Goal: Task Accomplishment & Management: Use online tool/utility

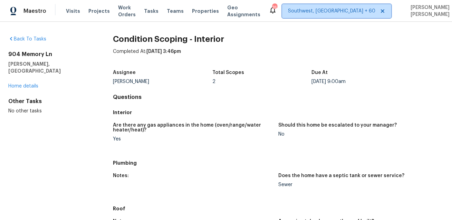
click at [322, 12] on span "Southwest, [GEOGRAPHIC_DATA] + 60" at bounding box center [331, 11] width 87 height 7
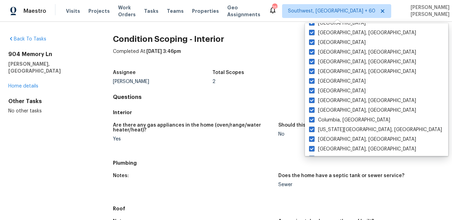
scroll to position [463, 0]
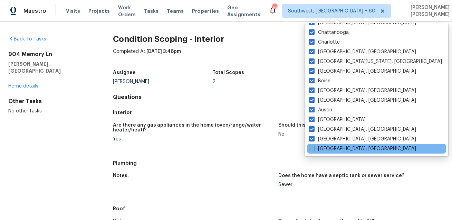
click at [321, 145] on label "[GEOGRAPHIC_DATA], [GEOGRAPHIC_DATA]" at bounding box center [362, 148] width 107 height 7
click at [314, 145] on input "Savannah, GA" at bounding box center [311, 147] width 4 height 4
checkbox input "true"
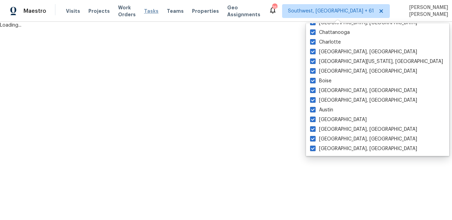
click at [158, 12] on span "Tasks" at bounding box center [151, 11] width 15 height 5
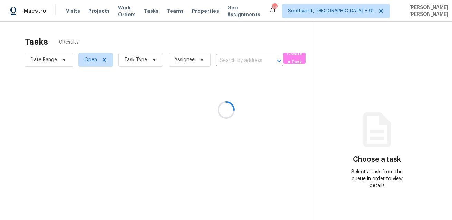
click at [126, 58] on div at bounding box center [226, 110] width 452 height 220
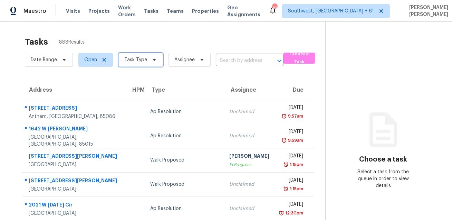
click at [126, 58] on span "Task Type" at bounding box center [135, 59] width 23 height 7
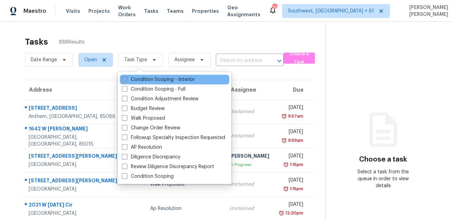
click at [130, 78] on label "Condition Scoping - Interior" at bounding box center [158, 79] width 73 height 7
click at [126, 78] on input "Condition Scoping - Interior" at bounding box center [124, 78] width 4 height 4
checkbox input "true"
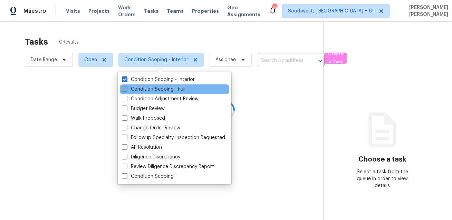
click at [129, 87] on label "Condition Scoping - Full" at bounding box center [154, 89] width 64 height 7
click at [126, 87] on input "Condition Scoping - Full" at bounding box center [124, 88] width 4 height 4
checkbox input "true"
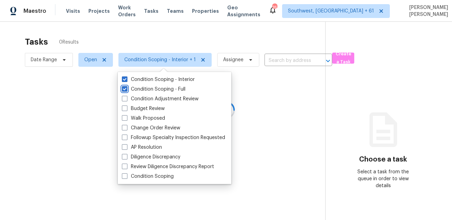
click at [153, 44] on div at bounding box center [226, 110] width 452 height 220
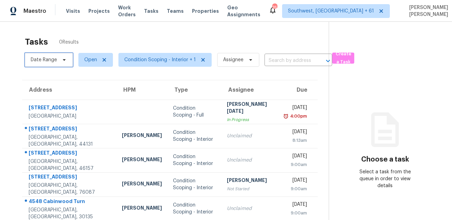
click at [50, 60] on span "Date Range" at bounding box center [44, 59] width 26 height 7
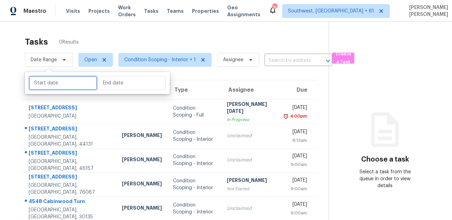
click at [57, 86] on input "text" at bounding box center [63, 83] width 68 height 14
select select "7"
select select "2025"
select select "8"
select select "2025"
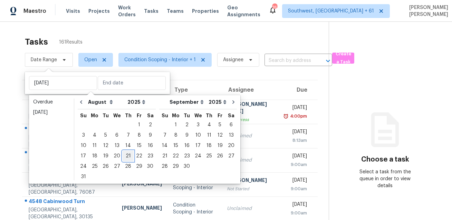
click at [123, 151] on div "21" at bounding box center [128, 156] width 11 height 10
type input "Thu, Aug 21"
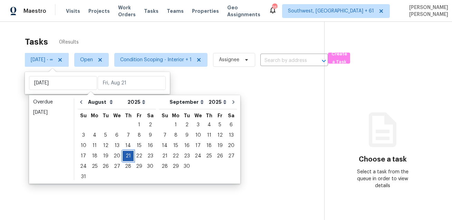
click at [123, 151] on div "21" at bounding box center [128, 156] width 11 height 10
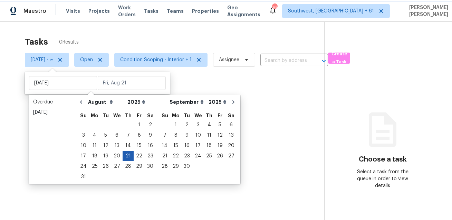
type input "Thu, Aug 21"
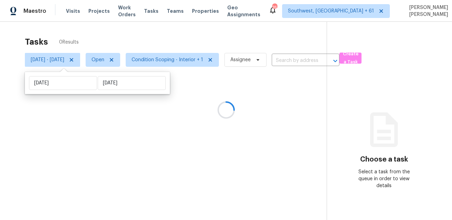
click at [171, 33] on div at bounding box center [226, 110] width 452 height 220
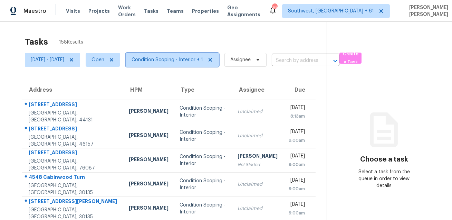
click at [182, 63] on span "Condition Scoping - Interior + 1" at bounding box center [172, 60] width 93 height 14
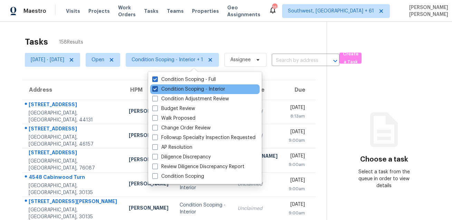
click at [181, 88] on label "Condition Scoping - Interior" at bounding box center [188, 89] width 73 height 7
click at [157, 88] on input "Condition Scoping - Interior" at bounding box center [154, 88] width 4 height 4
checkbox input "false"
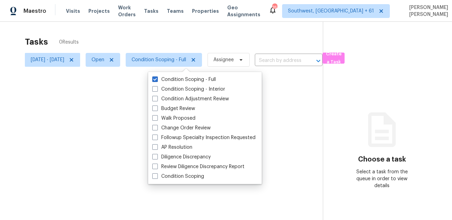
click at [194, 52] on div at bounding box center [226, 110] width 452 height 220
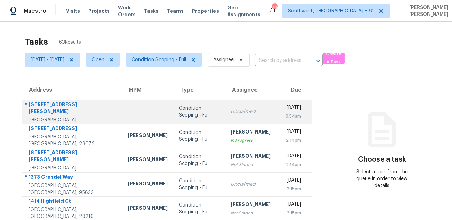
click at [91, 104] on div "3433 Montano Ave" at bounding box center [73, 109] width 88 height 16
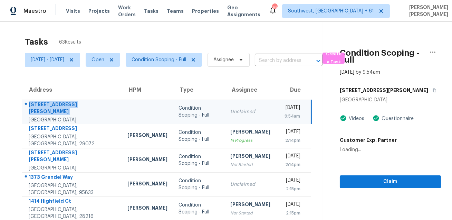
copy div "3433 Montano Ave"
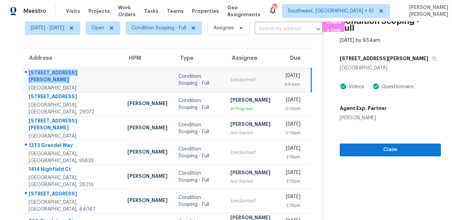
scroll to position [65, 0]
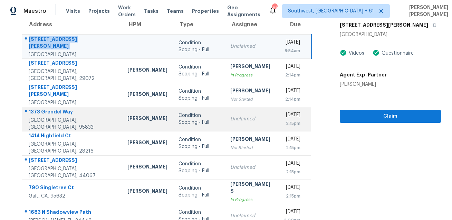
click at [44, 109] on td "1373 Grendel Way Sacramento, CA, 95833" at bounding box center [72, 119] width 100 height 24
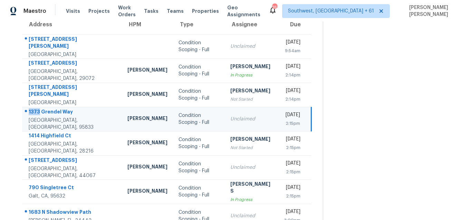
click at [44, 109] on td "1373 Grendel Way Sacramento, CA, 95833" at bounding box center [72, 119] width 100 height 24
copy div "1373 Grendel Way"
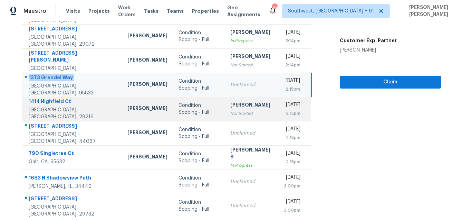
scroll to position [140, 0]
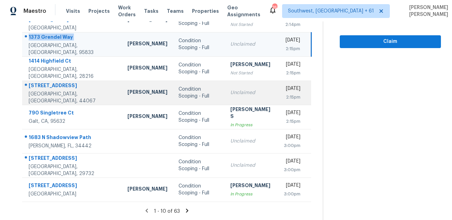
click at [53, 88] on div "154 May Ave" at bounding box center [73, 86] width 88 height 9
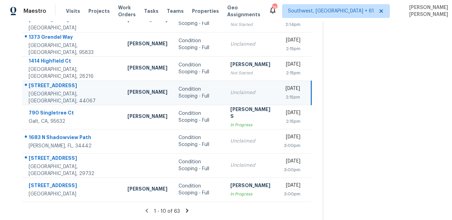
click at [53, 88] on div "154 May Ave" at bounding box center [73, 86] width 88 height 9
copy div "154 May Ave"
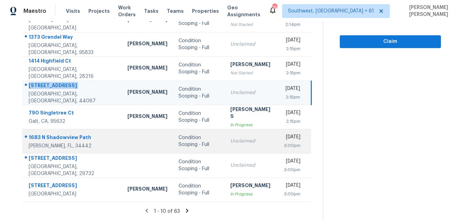
click at [60, 133] on div at bounding box center [69, 137] width 94 height 9
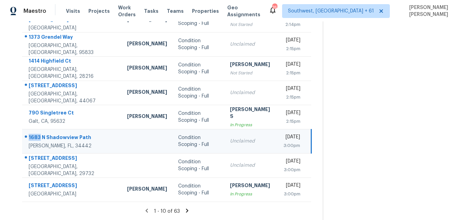
click at [60, 133] on div at bounding box center [69, 137] width 94 height 9
copy div "1683 N Shadowview Path"
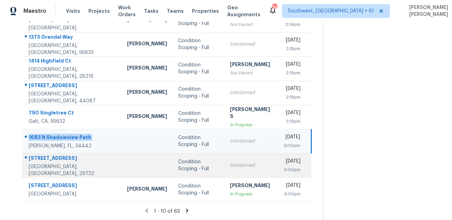
click at [58, 158] on div "1044 Park Meadow Dr" at bounding box center [72, 158] width 87 height 9
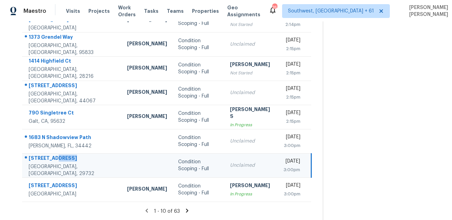
click at [58, 158] on div "1044 Park Meadow Dr" at bounding box center [72, 158] width 87 height 9
copy div "1044 Park Meadow Dr"
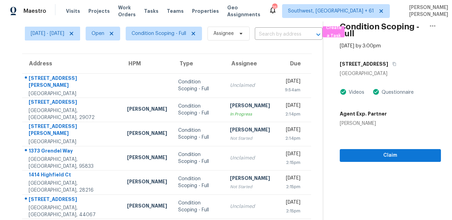
scroll to position [0, 0]
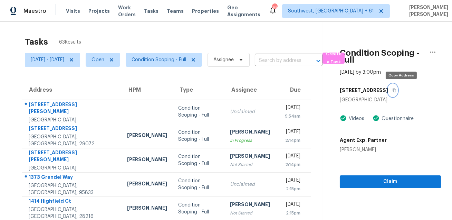
click at [398, 88] on button "button" at bounding box center [392, 90] width 9 height 12
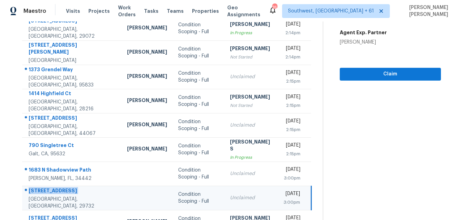
scroll to position [140, 0]
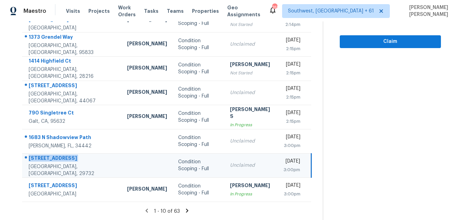
click at [189, 210] on icon at bounding box center [187, 210] width 2 height 4
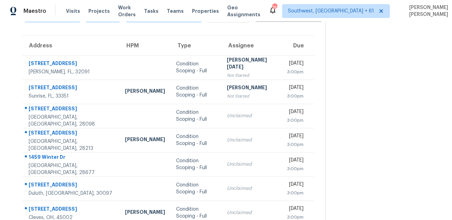
scroll to position [38, 0]
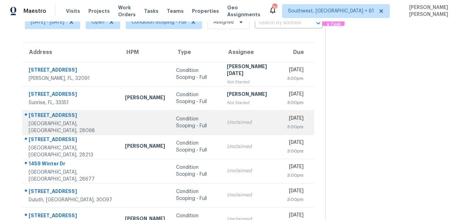
click at [49, 117] on div "1319 N Main St" at bounding box center [71, 116] width 85 height 9
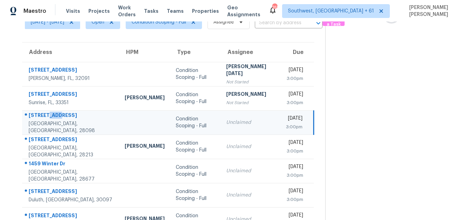
click at [49, 117] on div "1319 N Main St" at bounding box center [71, 116] width 85 height 9
copy div "1319 N Main St"
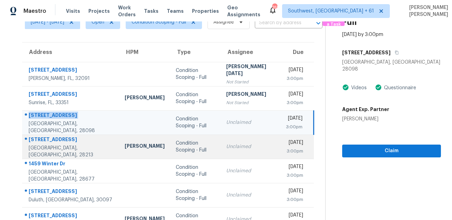
click at [70, 139] on div "1623 Forest Stream Ct" at bounding box center [71, 140] width 85 height 9
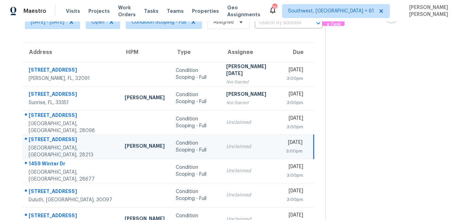
click at [70, 139] on div "1623 Forest Stream Ct" at bounding box center [71, 140] width 85 height 9
copy div "1623 Forest Stream Ct"
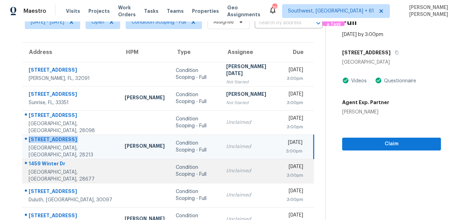
scroll to position [96, 0]
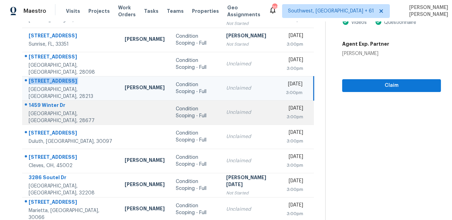
click at [44, 105] on div "1459 Winter Dr" at bounding box center [71, 106] width 85 height 9
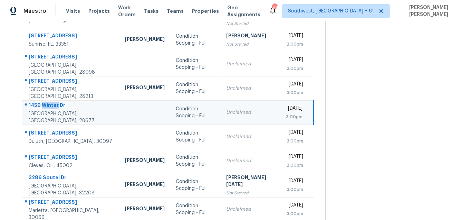
click at [44, 105] on div "1459 Winter Dr" at bounding box center [71, 106] width 85 height 9
copy div "1459 Winter Dr"
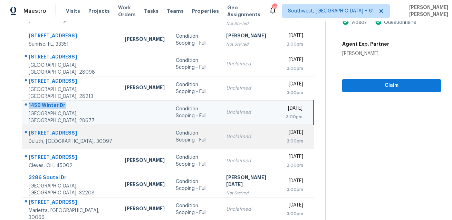
click at [53, 133] on div "115 West Ct" at bounding box center [71, 133] width 85 height 9
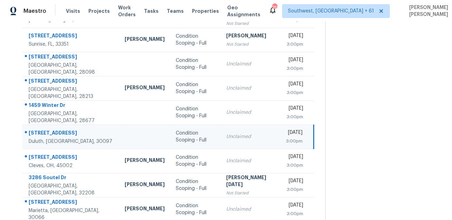
click at [53, 133] on div "115 West Ct" at bounding box center [71, 133] width 85 height 9
copy div "115 West Ct"
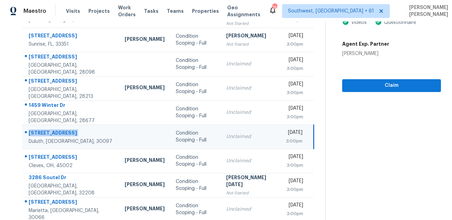
scroll to position [121, 0]
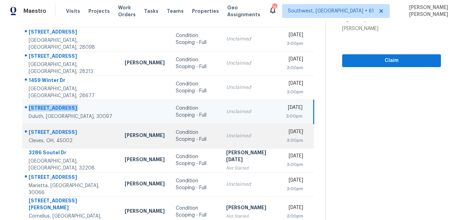
click at [61, 131] on div "5052 Greenshire Dr" at bounding box center [71, 133] width 85 height 9
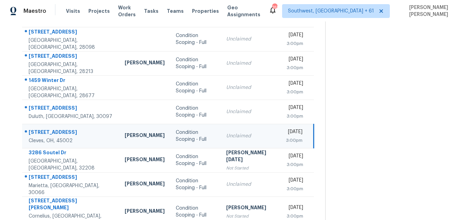
click at [61, 131] on div "5052 Greenshire Dr" at bounding box center [71, 133] width 85 height 9
copy div "5052 Greenshire Dr"
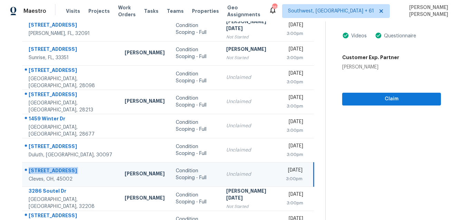
scroll to position [82, 0]
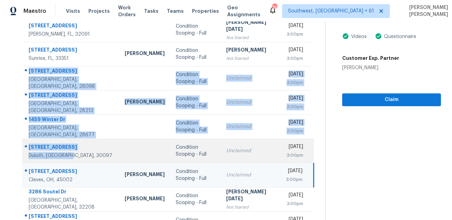
drag, startPoint x: 28, startPoint y: 69, endPoint x: 82, endPoint y: 153, distance: 99.1
click at [82, 153] on tbody "486 Lakeshore Dr Starke, FL, 32091 Condition Scoping - Full Prabhu Raja Not Sta…" at bounding box center [168, 142] width 292 height 248
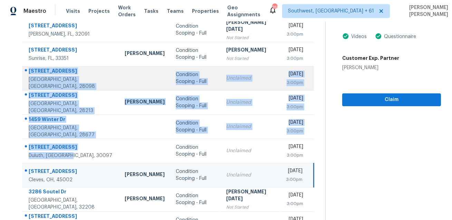
scroll to position [140, 0]
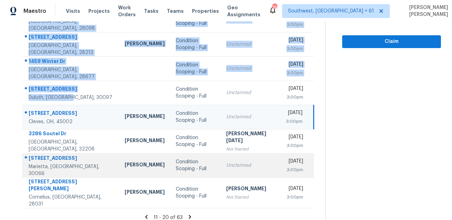
click at [41, 163] on div "3975 Lookout Point Dr" at bounding box center [71, 158] width 85 height 9
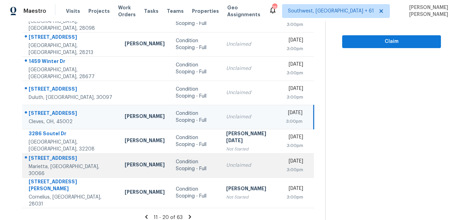
click at [41, 163] on div "3975 Lookout Point Dr" at bounding box center [71, 158] width 85 height 9
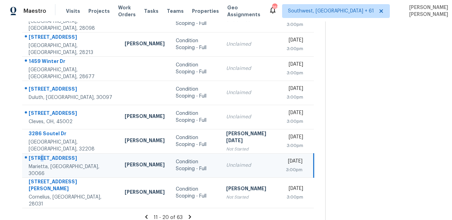
click at [41, 163] on div "3975 Lookout Point Dr" at bounding box center [71, 158] width 85 height 9
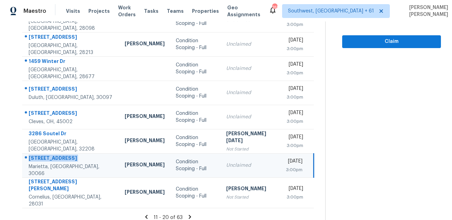
scroll to position [0, 0]
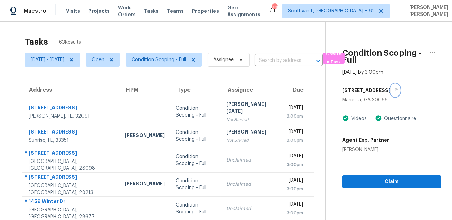
click at [399, 90] on icon "button" at bounding box center [397, 90] width 3 height 4
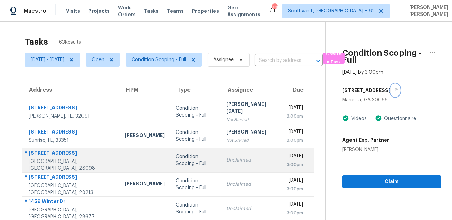
scroll to position [140, 0]
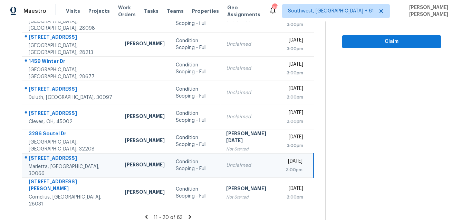
click at [191, 214] on icon at bounding box center [190, 217] width 6 height 6
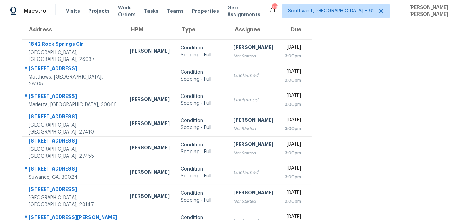
scroll to position [41, 0]
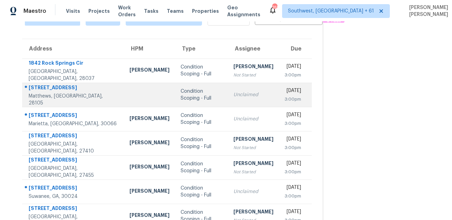
click at [57, 89] on div "12115 Woodbend Dr" at bounding box center [74, 88] width 90 height 9
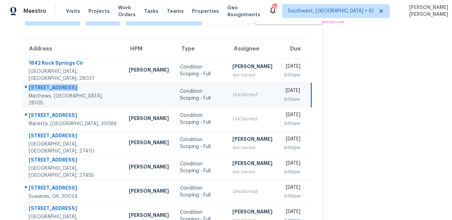
click at [57, 89] on div "12115 Woodbend Dr" at bounding box center [73, 88] width 89 height 9
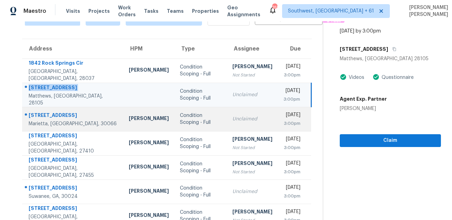
scroll to position [81, 0]
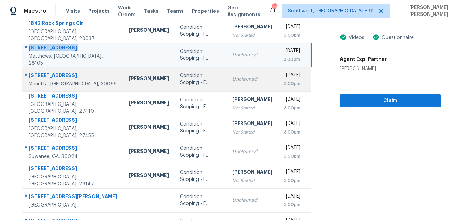
click at [63, 76] on div "3975 Lookout Point Dr" at bounding box center [73, 76] width 89 height 9
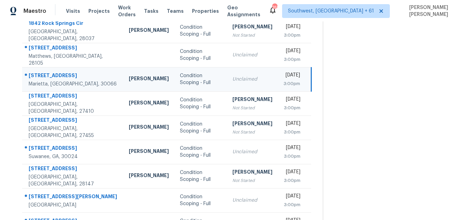
click at [63, 76] on div "3975 Lookout Point Dr" at bounding box center [73, 76] width 89 height 9
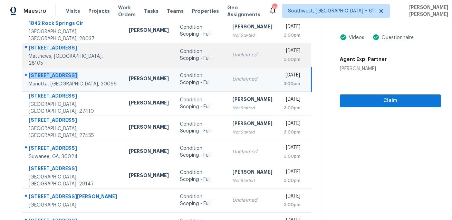
click at [233, 53] on div "Unclaimed" at bounding box center [253, 54] width 40 height 7
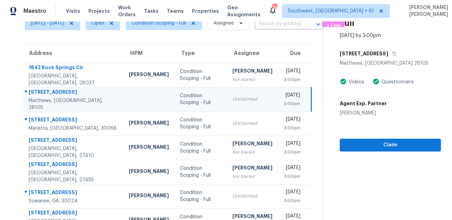
scroll to position [28, 0]
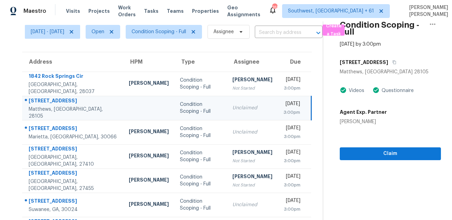
click at [401, 63] on div "12115 Woodbend Dr" at bounding box center [390, 62] width 101 height 12
click at [396, 63] on icon "button" at bounding box center [394, 62] width 4 height 4
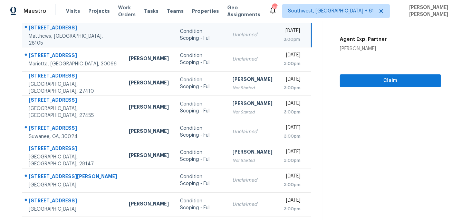
scroll to position [140, 0]
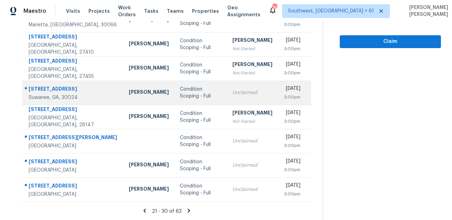
click at [55, 88] on div "4415 Waterford Dr" at bounding box center [73, 89] width 89 height 9
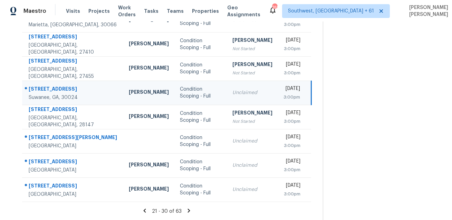
click at [55, 88] on div "4415 Waterford Dr" at bounding box center [73, 89] width 89 height 9
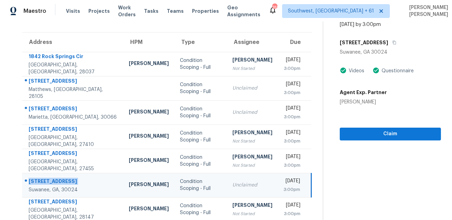
scroll to position [25, 0]
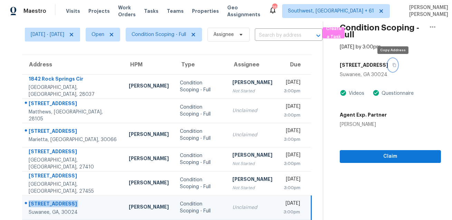
click at [393, 68] on button "button" at bounding box center [392, 65] width 9 height 12
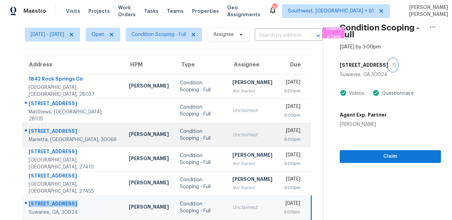
scroll to position [140, 0]
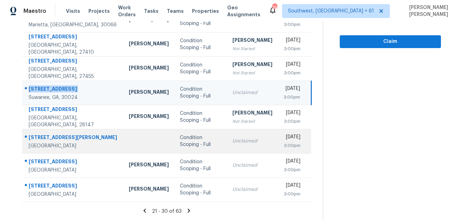
click at [46, 134] on div "2949 Dargan Hills Dr" at bounding box center [73, 138] width 89 height 9
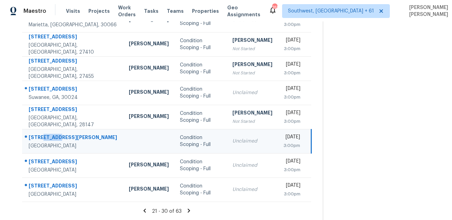
click at [46, 134] on div "2949 Dargan Hills Dr" at bounding box center [73, 138] width 89 height 9
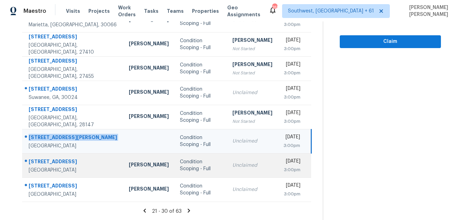
click at [54, 160] on div "10155 118th Ave" at bounding box center [73, 162] width 89 height 9
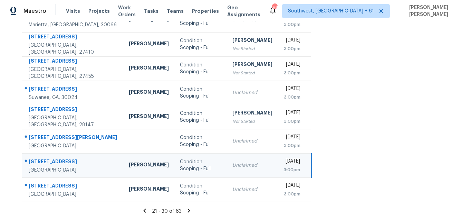
click at [54, 160] on div "10155 118th Ave" at bounding box center [73, 162] width 89 height 9
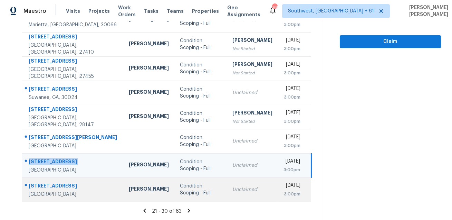
click at [65, 180] on td "10155 118th Ave Largo, FL, 33773" at bounding box center [72, 189] width 101 height 24
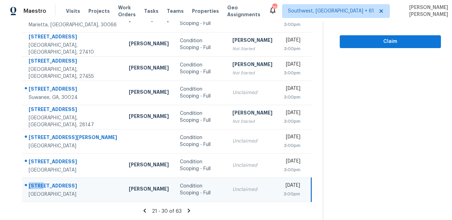
click at [65, 180] on td "10155 118th Ave Largo, FL, 33773" at bounding box center [72, 189] width 101 height 24
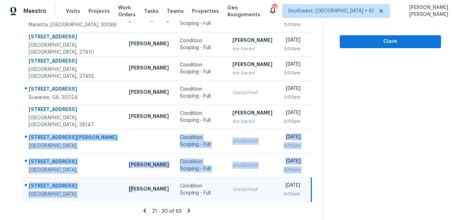
drag, startPoint x: 26, startPoint y: 133, endPoint x: 101, endPoint y: 192, distance: 95.6
click at [101, 191] on tbody "1842 Rock Springs Cir Denver, NC, 28037 Greg Janiak Condition Scoping - Full Ro…" at bounding box center [166, 81] width 289 height 242
click at [190, 210] on icon at bounding box center [189, 210] width 6 height 6
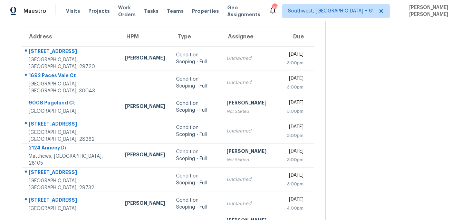
scroll to position [0, 0]
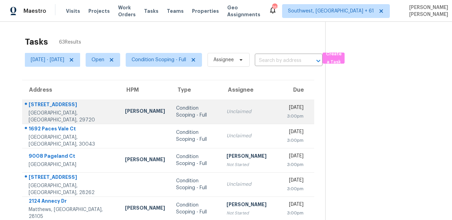
click at [82, 104] on td "476 Wateree St Lancaster, SC, 29720" at bounding box center [70, 112] width 97 height 24
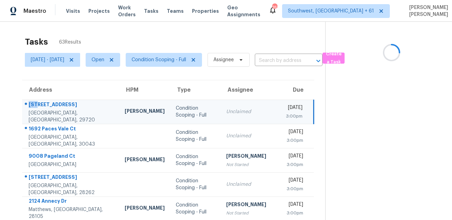
click at [82, 104] on td "476 Wateree St Lancaster, SC, 29720" at bounding box center [70, 112] width 97 height 24
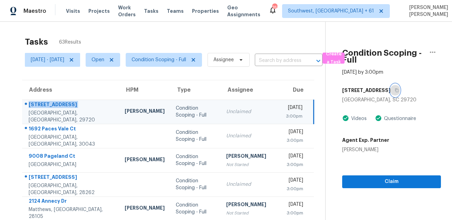
click at [395, 89] on icon "button" at bounding box center [397, 90] width 4 height 4
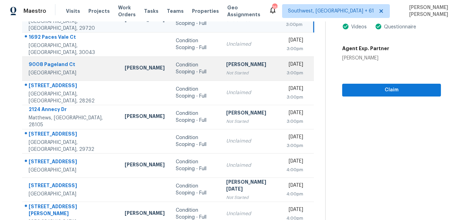
scroll to position [53, 0]
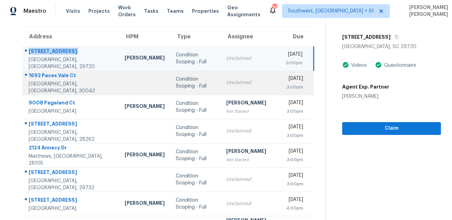
click at [59, 75] on div "1692 Paces Vale Ct" at bounding box center [71, 76] width 85 height 9
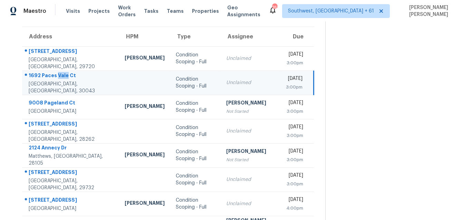
click at [59, 75] on div "1692 Paces Vale Ct" at bounding box center [71, 76] width 85 height 9
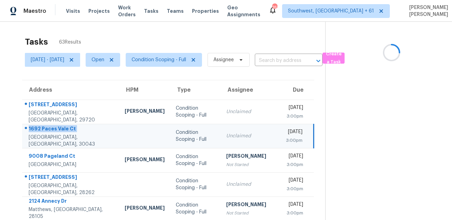
click at [281, 132] on td "Thu, Aug 21st 2025 3:00pm" at bounding box center [298, 136] width 34 height 24
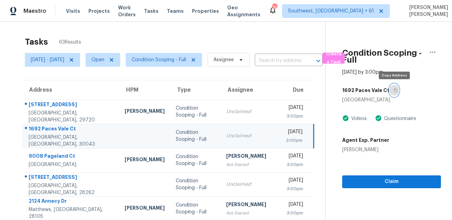
click at [394, 88] on icon "button" at bounding box center [396, 90] width 4 height 4
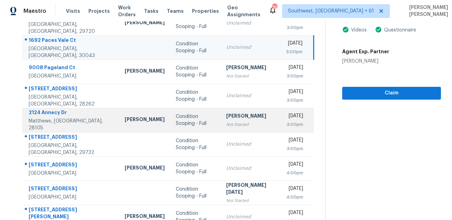
scroll to position [74, 0]
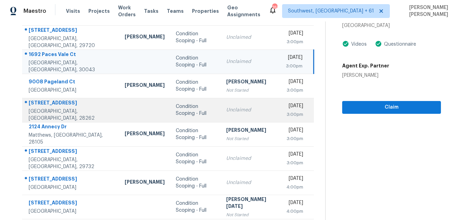
click at [53, 105] on div "11334 Breezehill Ln" at bounding box center [71, 103] width 85 height 9
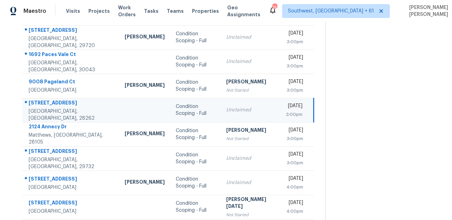
click at [53, 105] on div "11334 Breezehill Ln" at bounding box center [71, 103] width 85 height 9
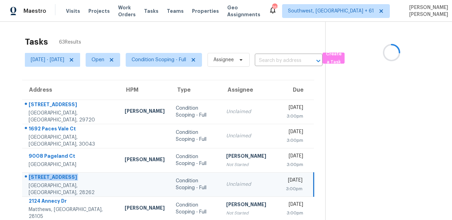
click at [394, 73] on section at bounding box center [383, 191] width 116 height 338
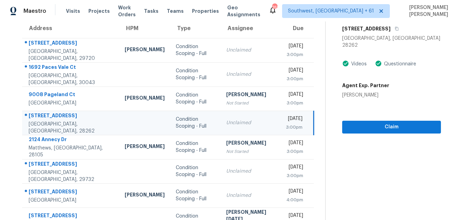
scroll to position [19, 0]
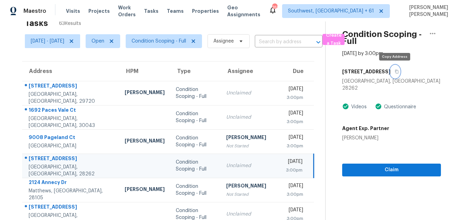
click at [394, 75] on button "button" at bounding box center [395, 71] width 9 height 12
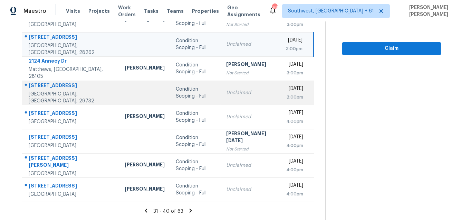
click at [46, 86] on div "1044 Park Meadow Dr" at bounding box center [71, 86] width 85 height 9
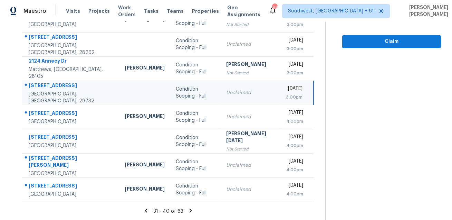
click at [46, 86] on div "1044 Park Meadow Dr" at bounding box center [71, 86] width 85 height 9
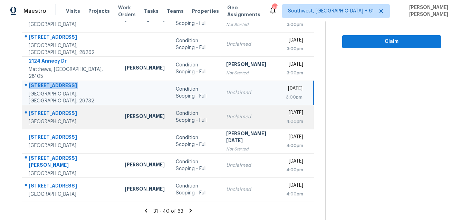
click at [45, 107] on td "4957 Trail Creek Dr Fort Worth, TX, 76244" at bounding box center [70, 117] width 97 height 24
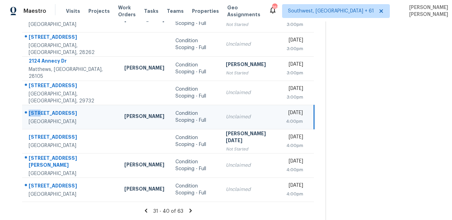
click at [45, 107] on td "4957 Trail Creek Dr Fort Worth, TX, 76244" at bounding box center [70, 117] width 97 height 24
click at [119, 112] on td "Andrew Kempka" at bounding box center [144, 117] width 51 height 24
click at [294, 105] on td "Thu, Aug 21st 2025 4:00pm" at bounding box center [298, 117] width 34 height 24
click at [45, 113] on div "4957 Trail Creek Dr" at bounding box center [71, 114] width 85 height 9
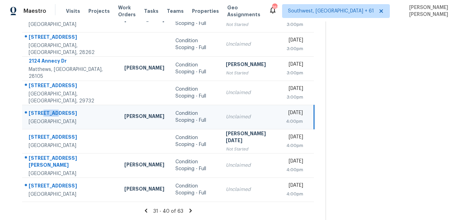
click at [45, 113] on div "4957 Trail Creek Dr" at bounding box center [71, 114] width 85 height 9
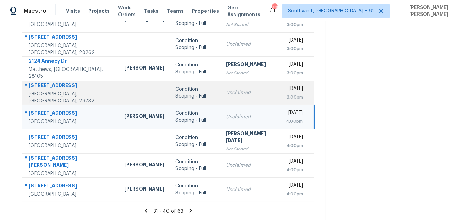
click at [201, 86] on div "Condition Scoping - Full" at bounding box center [195, 93] width 39 height 14
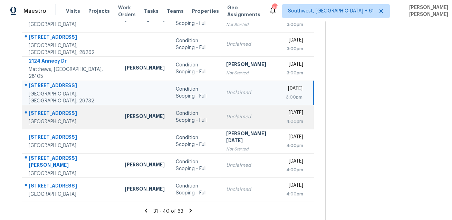
click at [152, 116] on td "Andrew Kempka" at bounding box center [144, 117] width 51 height 24
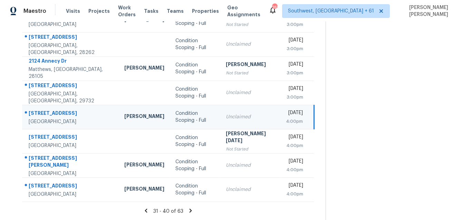
click at [53, 114] on div "4957 Trail Creek Dr" at bounding box center [71, 114] width 85 height 9
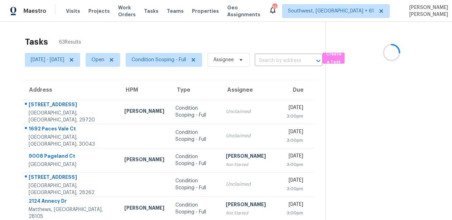
click at [220, 41] on div "Tasks 63 Results" at bounding box center [175, 42] width 301 height 18
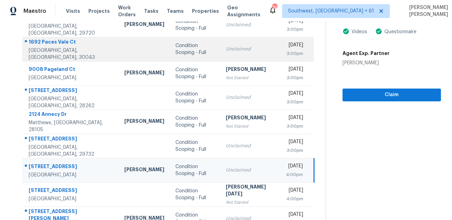
scroll to position [140, 0]
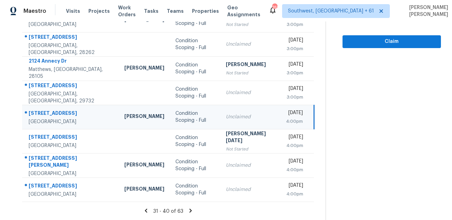
click at [48, 110] on div "4957 Trail Creek Dr" at bounding box center [71, 114] width 85 height 9
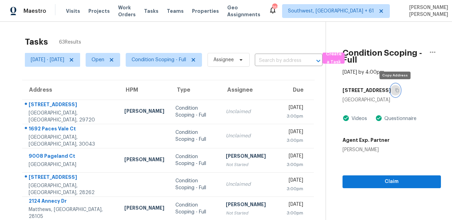
click at [395, 87] on button "button" at bounding box center [395, 90] width 9 height 12
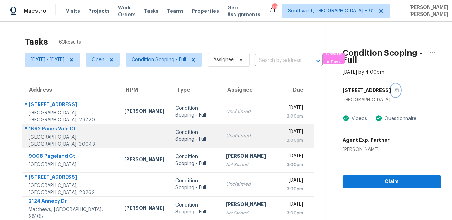
scroll to position [140, 0]
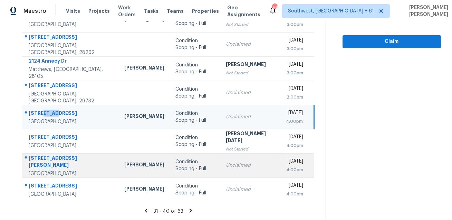
click at [47, 155] on td "270 Penrose Dr Red Oak, TX, 75154" at bounding box center [70, 165] width 97 height 24
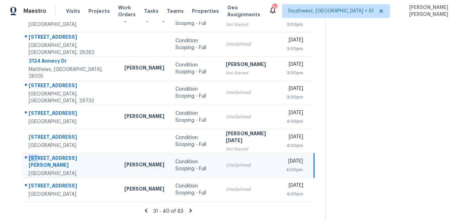
click at [47, 155] on td "270 Penrose Dr Red Oak, TX, 75154" at bounding box center [70, 165] width 97 height 24
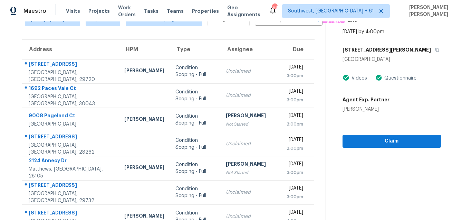
scroll to position [0, 0]
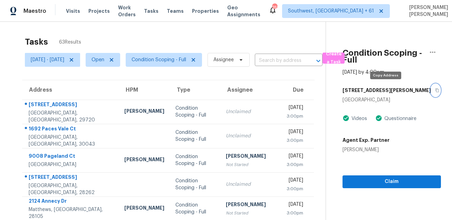
click at [431, 87] on button "button" at bounding box center [435, 90] width 9 height 12
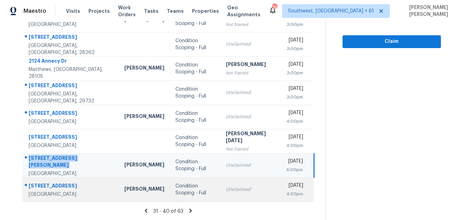
click at [62, 182] on div "2306 Sunnyvale Rd" at bounding box center [71, 186] width 85 height 9
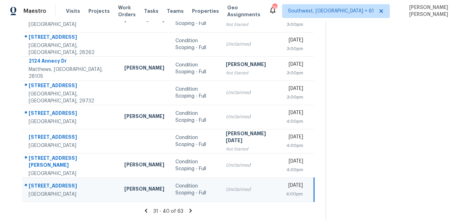
click at [62, 182] on div "2306 Sunnyvale Rd" at bounding box center [71, 186] width 85 height 9
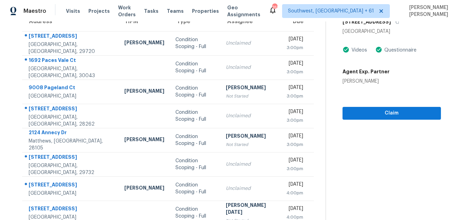
scroll to position [0, 0]
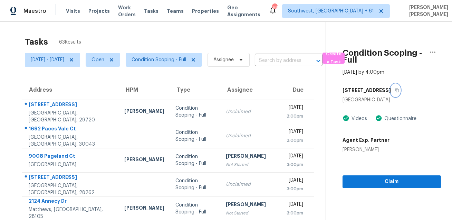
click at [396, 94] on button "button" at bounding box center [395, 90] width 9 height 12
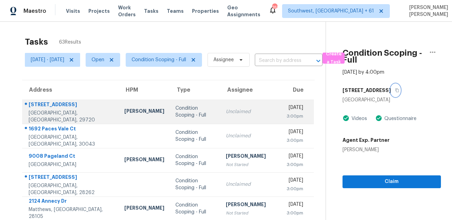
scroll to position [140, 0]
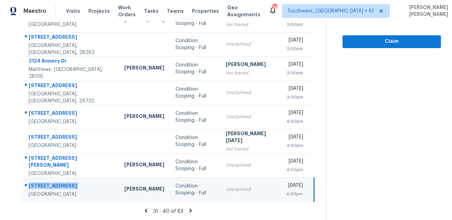
click at [192, 211] on icon at bounding box center [191, 210] width 6 height 6
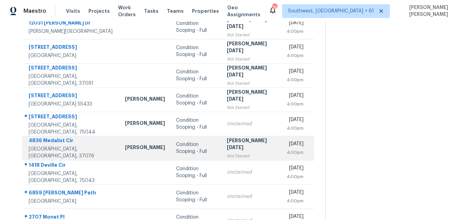
scroll to position [117, 0]
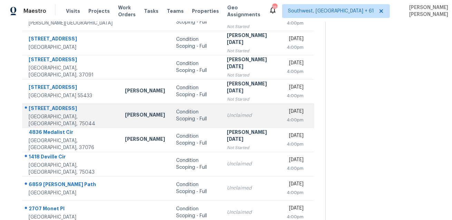
click at [55, 112] on div "609 Green Apple Dr" at bounding box center [71, 109] width 85 height 9
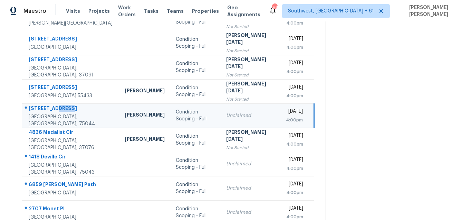
click at [55, 112] on div "609 Green Apple Dr" at bounding box center [71, 109] width 85 height 9
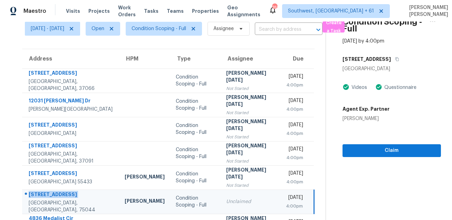
scroll to position [12, 0]
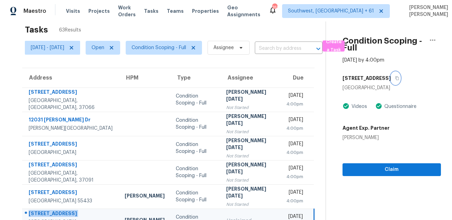
click at [400, 78] on button "button" at bounding box center [395, 78] width 9 height 12
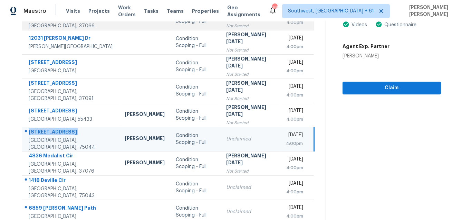
scroll to position [140, 0]
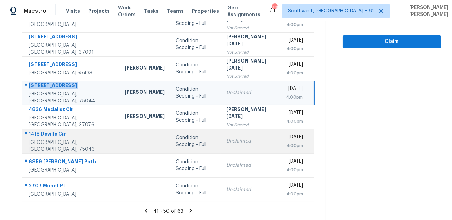
click at [44, 136] on div "1418 Deville Cir" at bounding box center [71, 134] width 85 height 9
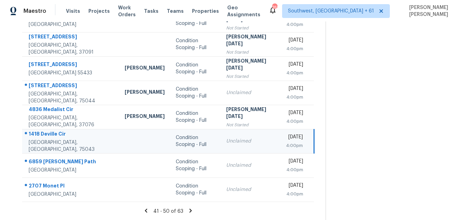
click at [44, 136] on div "1418 Deville Cir" at bounding box center [71, 134] width 85 height 9
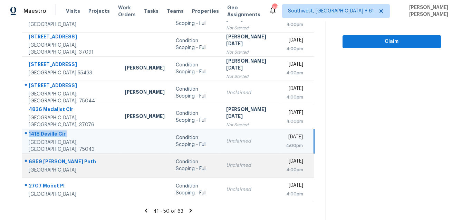
click at [57, 163] on div "6859 Luckey Path" at bounding box center [71, 162] width 85 height 9
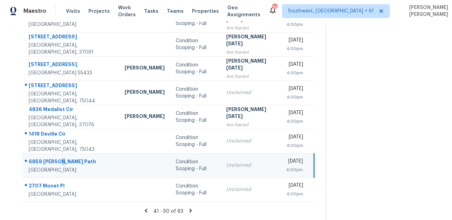
click at [57, 163] on div "6859 Luckey Path" at bounding box center [71, 162] width 85 height 9
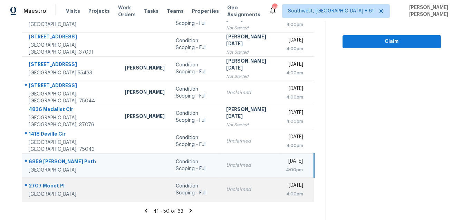
click at [52, 185] on div "2707 Monet Pl" at bounding box center [71, 186] width 85 height 9
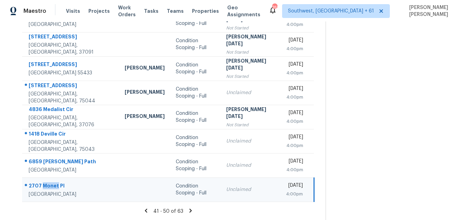
click at [52, 185] on div "2707 Monet Pl" at bounding box center [71, 186] width 85 height 9
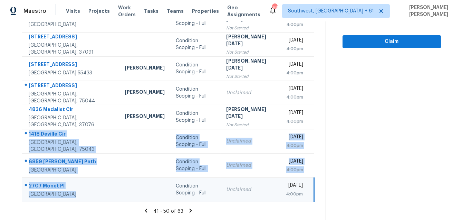
drag, startPoint x: 23, startPoint y: 133, endPoint x: 99, endPoint y: 191, distance: 94.9
click at [99, 191] on tbody "473 Black Walnut Dr Gallatin, TN, 37066 Condition Scoping - Full Prabhu Raja No…" at bounding box center [168, 81] width 292 height 242
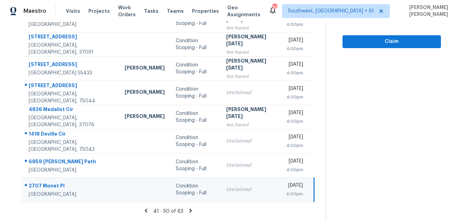
click at [190, 210] on icon at bounding box center [191, 210] width 6 height 6
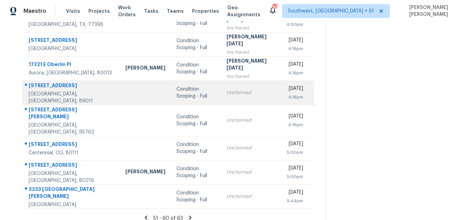
click at [53, 84] on td "470 Arches Park Ave Henderson, NV, 89011" at bounding box center [71, 92] width 98 height 24
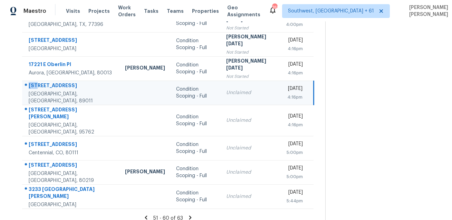
click at [53, 84] on td "470 Arches Park Ave Henderson, NV, 89011" at bounding box center [70, 92] width 97 height 24
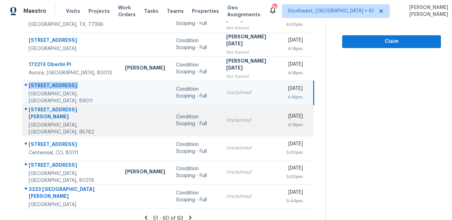
click at [49, 111] on div "1071 Jasmine Cir" at bounding box center [71, 114] width 85 height 16
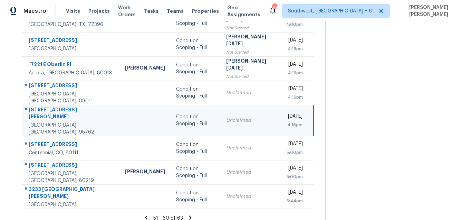
click at [49, 111] on div "1071 Jasmine Cir" at bounding box center [71, 114] width 85 height 16
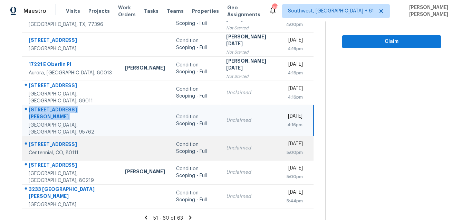
click at [54, 141] on div "6540 S Heritage Pl W" at bounding box center [71, 145] width 85 height 9
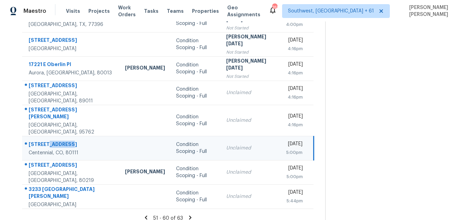
click at [54, 141] on div "6540 S Heritage Pl W" at bounding box center [71, 145] width 85 height 9
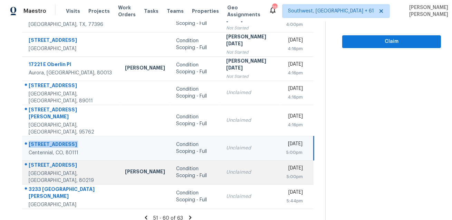
click at [39, 166] on div "3501 W 4th Ave" at bounding box center [71, 165] width 85 height 9
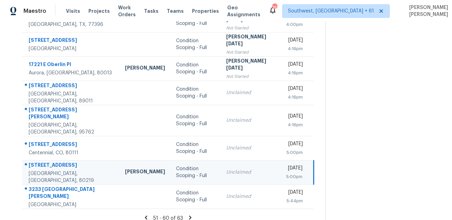
click at [39, 166] on div "3501 W 4th Ave" at bounding box center [71, 165] width 85 height 9
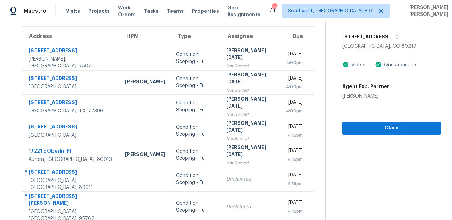
scroll to position [0, 0]
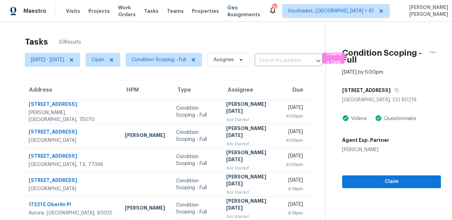
click at [388, 99] on div "Denver, CO 80219" at bounding box center [391, 99] width 99 height 7
click at [395, 90] on icon "button" at bounding box center [397, 90] width 4 height 4
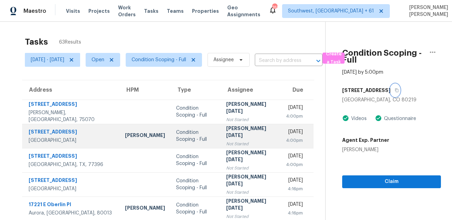
scroll to position [140, 0]
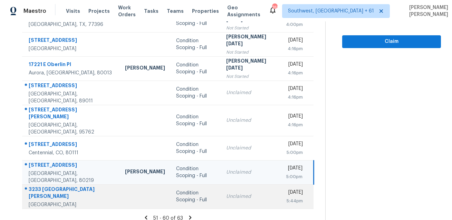
click at [46, 184] on td "3233 Rancho Milagro Carlsbad, CA, 92009" at bounding box center [70, 196] width 97 height 24
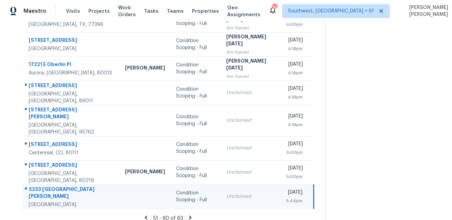
click at [46, 184] on td "3233 Rancho Milagro Carlsbad, CA, 92009" at bounding box center [70, 196] width 97 height 24
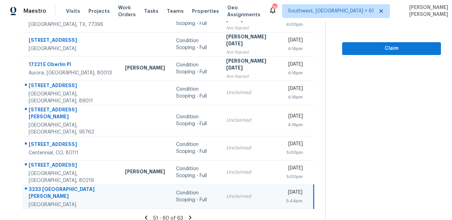
click at [191, 214] on icon at bounding box center [190, 217] width 6 height 6
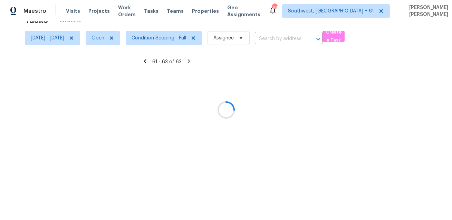
scroll to position [21, 0]
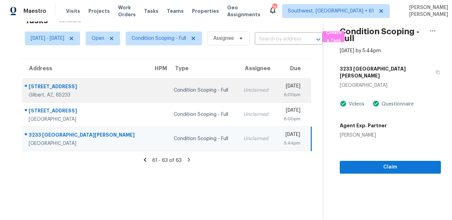
click at [49, 87] on div "160 W Tremaine Ct" at bounding box center [86, 87] width 114 height 9
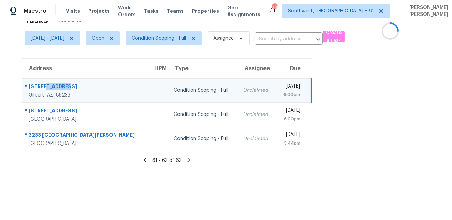
click at [49, 87] on div "160 W Tremaine Ct" at bounding box center [85, 87] width 113 height 9
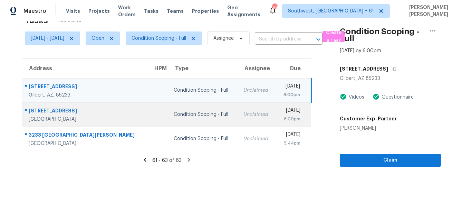
click at [59, 124] on td "1645 W Baseline Rd Unit 2113 Mesa, AZ, 85202" at bounding box center [84, 114] width 125 height 24
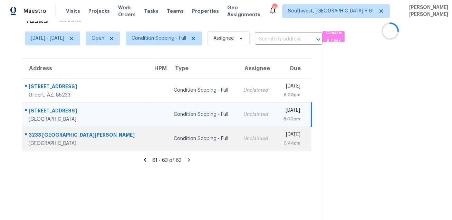
click at [58, 132] on div "3233 Rancho Milagro" at bounding box center [85, 135] width 113 height 9
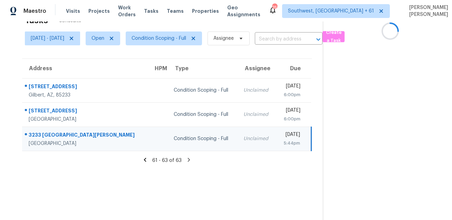
click at [58, 132] on div "3233 Rancho Milagro" at bounding box center [86, 135] width 114 height 9
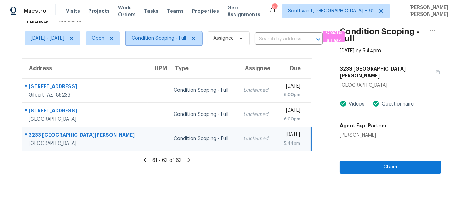
click at [163, 40] on span "Condition Scoping - Full" at bounding box center [159, 38] width 55 height 7
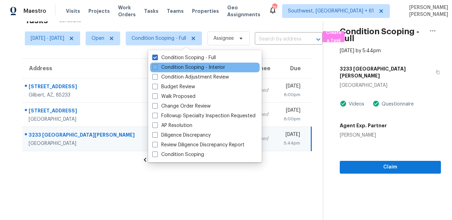
click at [163, 64] on div "Condition Scoping - Interior" at bounding box center [205, 68] width 110 height 10
click at [162, 64] on div "Condition Scoping - Interior" at bounding box center [205, 68] width 110 height 10
click at [154, 70] on label "Condition Scoping - Interior" at bounding box center [188, 67] width 73 height 7
click at [154, 68] on input "Condition Scoping - Interior" at bounding box center [154, 66] width 4 height 4
checkbox input "true"
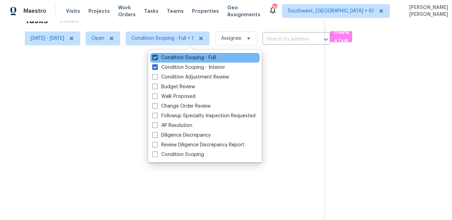
click at [163, 56] on label "Condition Scoping - Full" at bounding box center [184, 57] width 64 height 7
click at [157, 56] on input "Condition Scoping - Full" at bounding box center [154, 56] width 4 height 4
checkbox input "false"
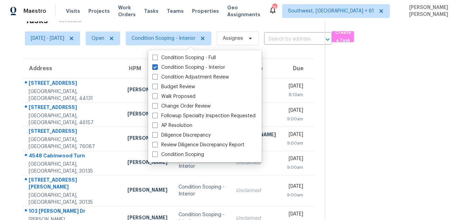
click at [275, 25] on div "Tasks 93 Results" at bounding box center [175, 20] width 300 height 18
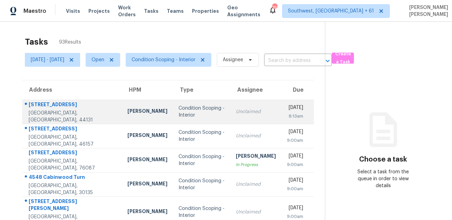
click at [37, 100] on td "[STREET_ADDRESS]" at bounding box center [72, 112] width 100 height 24
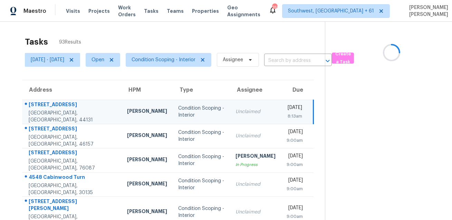
click at [37, 100] on td "[STREET_ADDRESS]" at bounding box center [72, 112] width 100 height 24
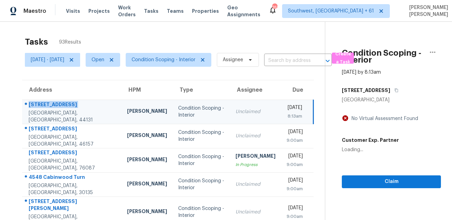
copy div "[STREET_ADDRESS]"
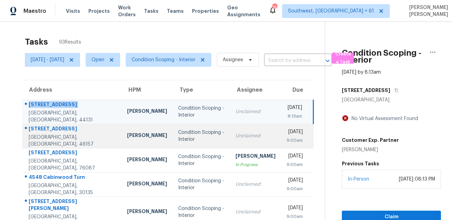
click at [49, 130] on div "[STREET_ADDRESS]" at bounding box center [73, 129] width 88 height 9
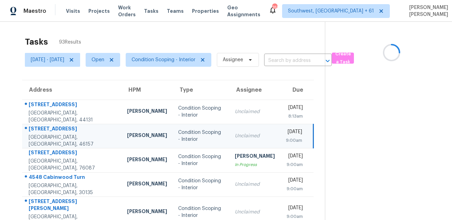
click at [49, 130] on div "[STREET_ADDRESS]" at bounding box center [72, 129] width 87 height 9
copy div "[STREET_ADDRESS]"
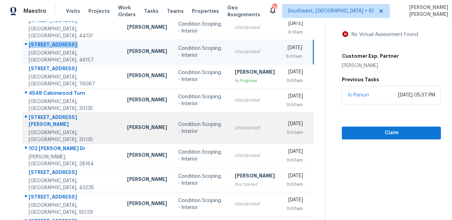
scroll to position [89, 0]
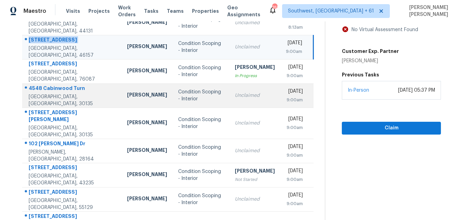
click at [60, 90] on div "4548 Cabinwood Turn" at bounding box center [72, 89] width 87 height 9
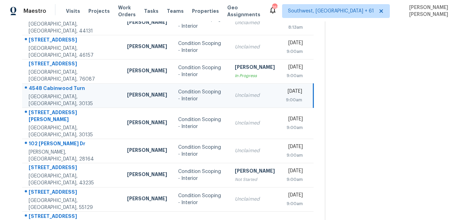
click at [60, 90] on div "4548 Cabinwood Turn" at bounding box center [72, 89] width 87 height 9
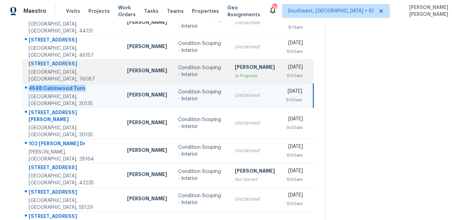
copy div "4548 Cabinwood Turn"
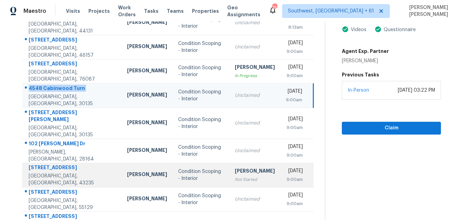
scroll to position [121, 0]
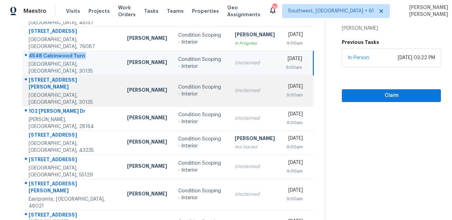
click at [51, 80] on div "[STREET_ADDRESS][PERSON_NAME]" at bounding box center [72, 84] width 87 height 16
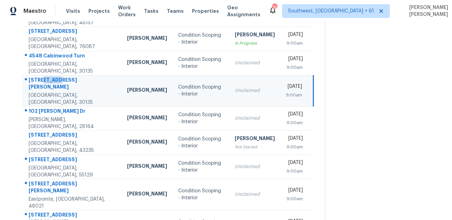
click at [51, 80] on div "[STREET_ADDRESS][PERSON_NAME]" at bounding box center [72, 84] width 87 height 16
copy div "[STREET_ADDRESS][PERSON_NAME]"
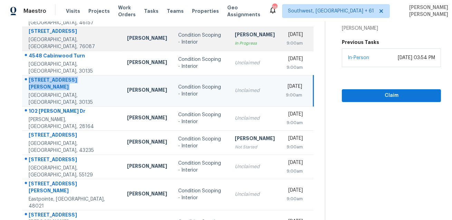
scroll to position [0, 0]
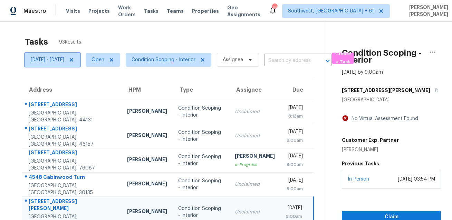
click at [73, 61] on icon at bounding box center [71, 59] width 3 height 3
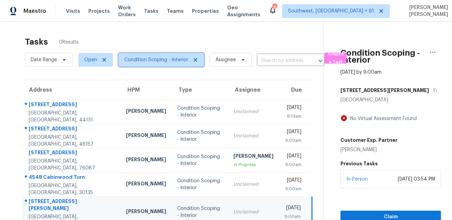
click at [143, 64] on span "Condition Scoping - Interior" at bounding box center [162, 60] width 86 height 14
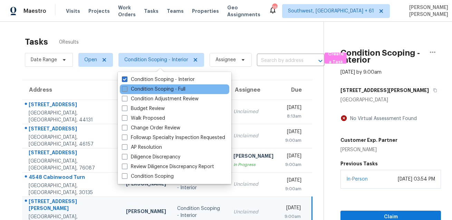
click at [145, 90] on label "Condition Scoping - Full" at bounding box center [154, 89] width 64 height 7
click at [126, 90] on input "Condition Scoping - Full" at bounding box center [124, 88] width 4 height 4
checkbox input "true"
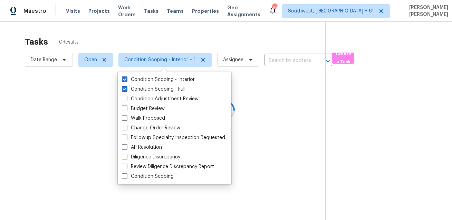
click at [146, 42] on div at bounding box center [226, 110] width 452 height 220
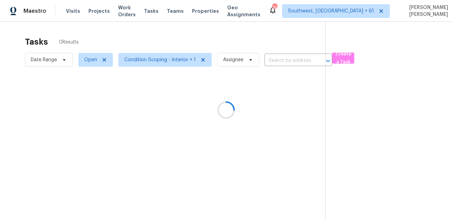
click at [84, 58] on div at bounding box center [226, 110] width 452 height 220
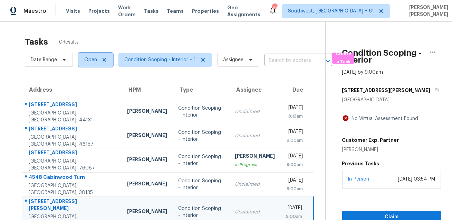
click at [84, 58] on span "Open" at bounding box center [90, 59] width 13 height 7
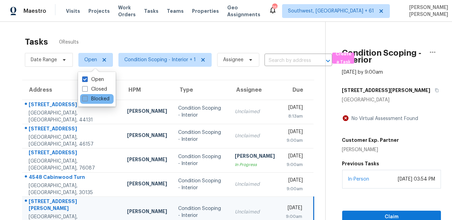
click at [92, 98] on label "Blocked" at bounding box center [95, 98] width 27 height 7
click at [87, 98] on input "Blocked" at bounding box center [84, 97] width 4 height 4
checkbox input "true"
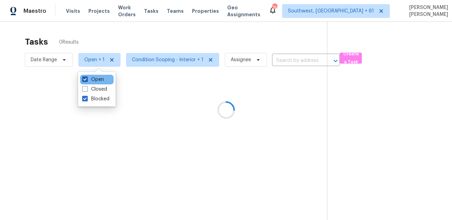
click at [95, 80] on label "Open" at bounding box center [93, 79] width 22 height 7
click at [87, 80] on input "Open" at bounding box center [84, 78] width 4 height 4
checkbox input "false"
click at [135, 42] on div at bounding box center [226, 110] width 452 height 220
